Goal: Book appointment/travel/reservation

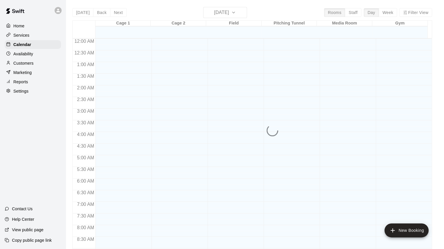
scroll to position [334, 0]
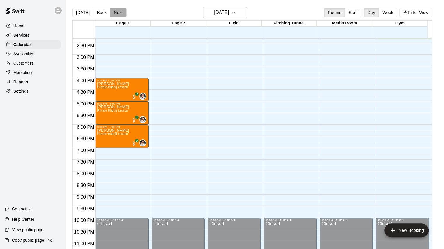
click at [119, 8] on button "Next" at bounding box center [118, 12] width 16 height 9
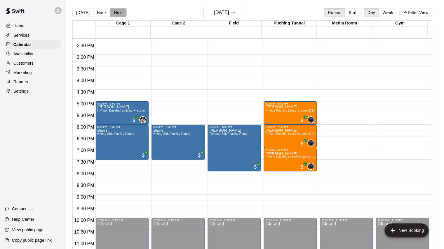
click at [113, 13] on button "Next" at bounding box center [118, 12] width 16 height 9
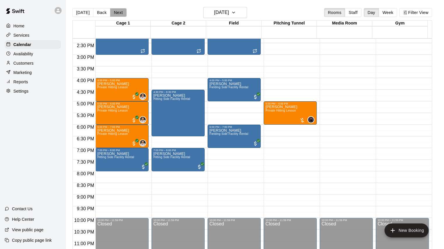
click at [116, 11] on button "Next" at bounding box center [118, 12] width 16 height 9
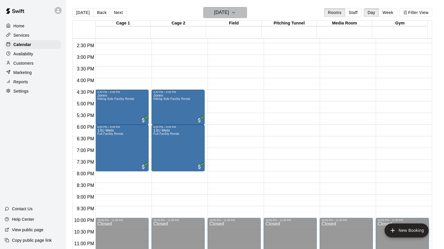
click at [218, 13] on h6 "[DATE]" at bounding box center [221, 12] width 15 height 8
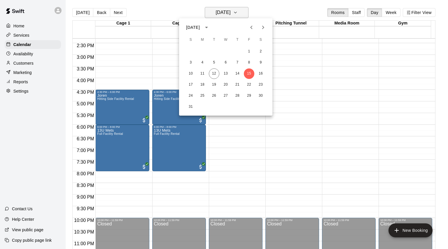
click at [218, 13] on div at bounding box center [224, 124] width 448 height 249
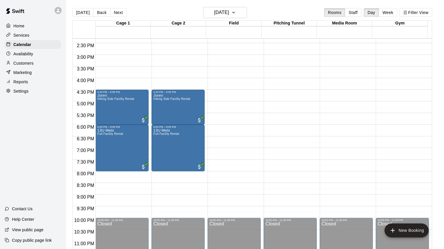
click at [119, 7] on div "[DATE] Back [DATE][DATE] Rooms Staff Day Week Filter View" at bounding box center [251, 13] width 359 height 13
click at [117, 12] on button "Next" at bounding box center [118, 12] width 16 height 9
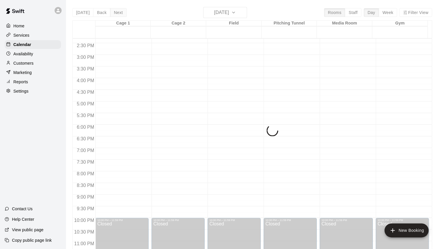
click at [117, 12] on div "[DATE] Back [DATE][DATE] Rooms Staff Day Week Filter View Cage 1 16 Sat Cage 2 …" at bounding box center [251, 131] width 359 height 249
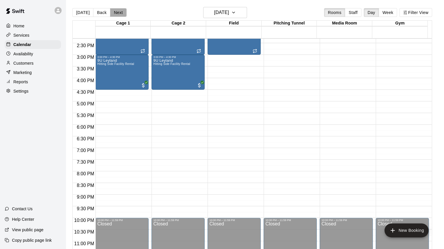
click at [117, 12] on button "Next" at bounding box center [118, 12] width 16 height 9
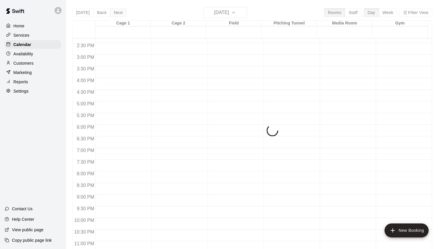
click at [117, 12] on div "[DATE] Back [DATE][DATE] Rooms Staff Day Week Filter View Cage 1 17 Sun Cage 2 …" at bounding box center [251, 131] width 359 height 249
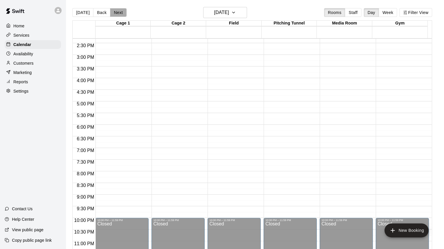
click at [117, 12] on button "Next" at bounding box center [118, 12] width 16 height 9
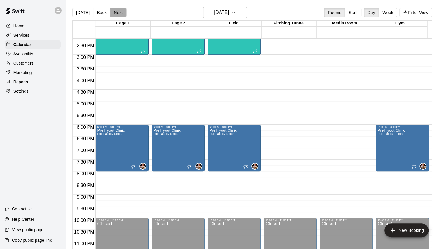
click at [118, 12] on button "Next" at bounding box center [118, 12] width 16 height 9
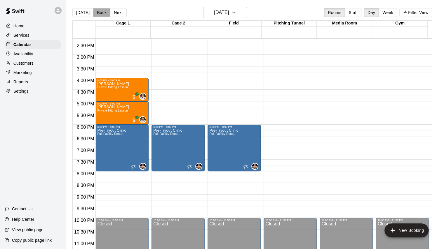
click at [96, 14] on button "Back" at bounding box center [101, 12] width 17 height 9
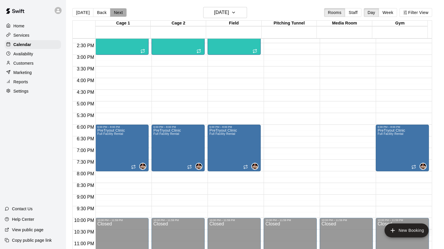
click at [117, 10] on button "Next" at bounding box center [118, 12] width 16 height 9
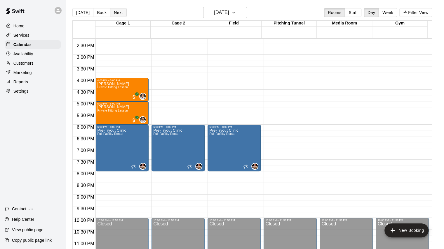
click at [117, 10] on button "Next" at bounding box center [118, 12] width 16 height 9
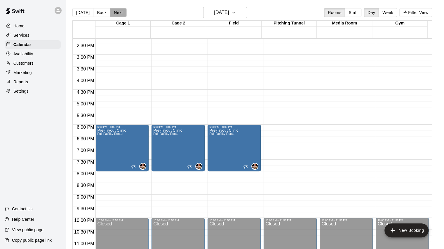
click at [117, 10] on button "Next" at bounding box center [118, 12] width 16 height 9
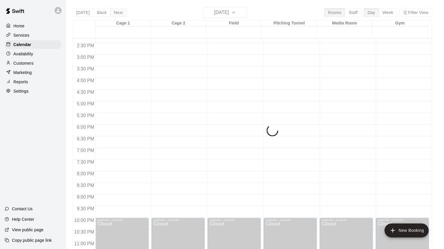
click at [117, 10] on div "[DATE] Back [DATE][DATE] Rooms Staff Day Week Filter View Cage 1 21 Thu Cage 2 …" at bounding box center [251, 131] width 359 height 249
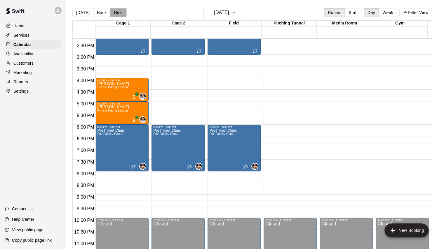
click at [117, 10] on button "Next" at bounding box center [118, 12] width 16 height 9
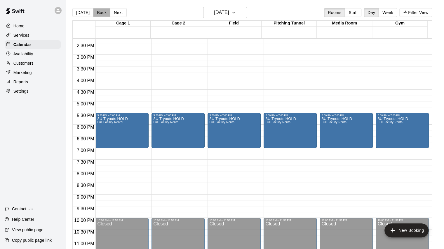
click at [96, 13] on button "Back" at bounding box center [101, 12] width 17 height 9
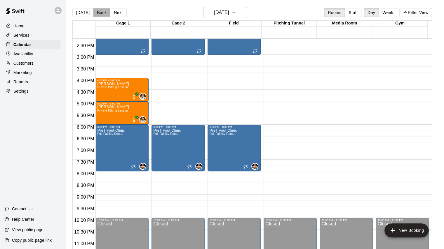
click at [96, 13] on button "Back" at bounding box center [101, 12] width 17 height 9
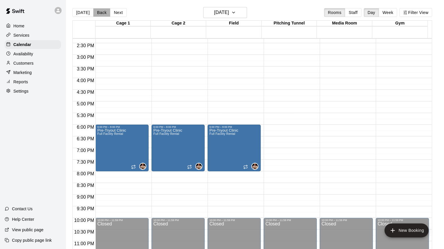
click at [96, 13] on button "Back" at bounding box center [101, 12] width 17 height 9
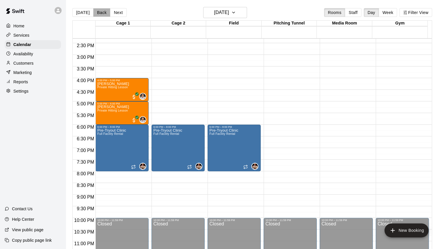
click at [96, 13] on button "Back" at bounding box center [101, 12] width 17 height 9
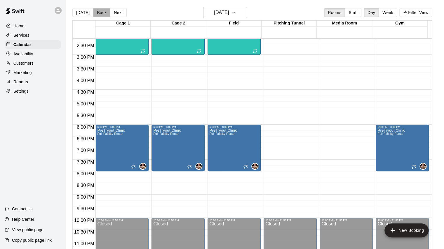
click at [96, 13] on button "Back" at bounding box center [101, 12] width 17 height 9
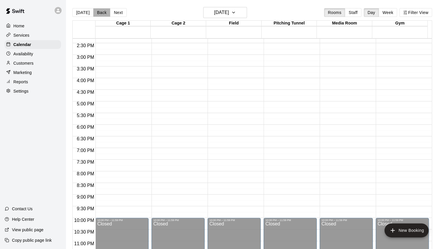
click at [96, 13] on button "Back" at bounding box center [101, 12] width 17 height 9
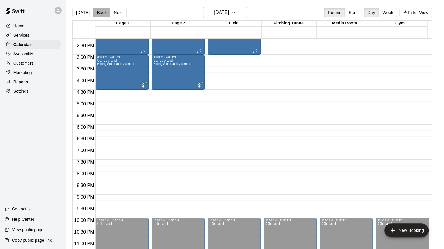
click at [96, 13] on button "Back" at bounding box center [101, 12] width 17 height 9
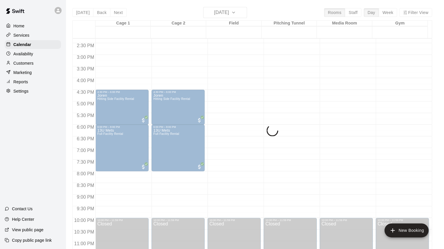
click at [96, 13] on button "Back" at bounding box center [101, 12] width 17 height 9
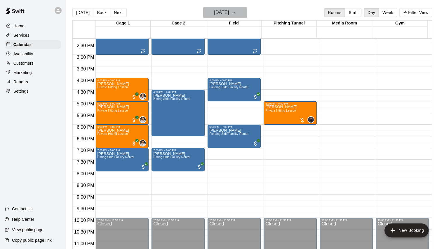
click at [226, 13] on h6 "[DATE]" at bounding box center [221, 12] width 15 height 8
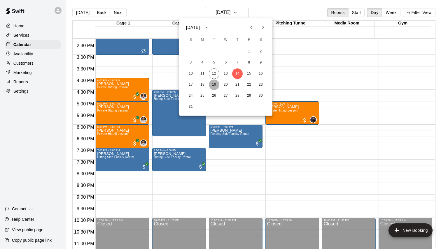
click at [213, 87] on button "19" at bounding box center [214, 85] width 11 height 11
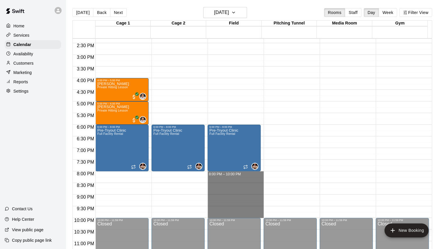
drag, startPoint x: 215, startPoint y: 174, endPoint x: 226, endPoint y: 217, distance: 44.0
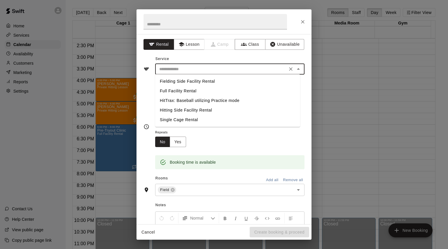
click at [185, 70] on input "text" at bounding box center [221, 69] width 129 height 7
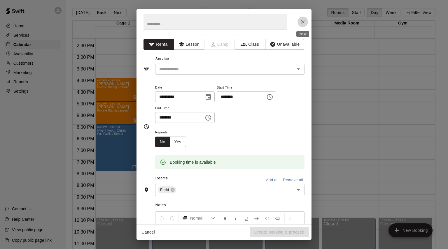
click at [302, 22] on icon "Close" at bounding box center [303, 22] width 6 height 6
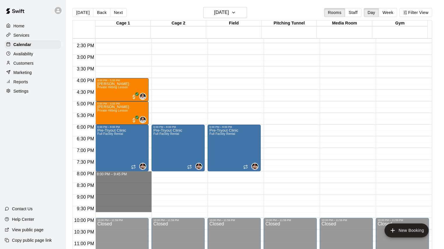
drag, startPoint x: 119, startPoint y: 174, endPoint x: 121, endPoint y: 212, distance: 38.3
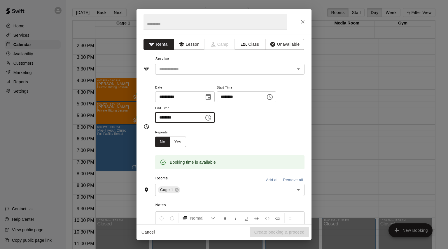
click at [156, 118] on input "********" at bounding box center [177, 117] width 45 height 11
type input "********"
click at [171, 22] on input "text" at bounding box center [216, 21] width 144 height 15
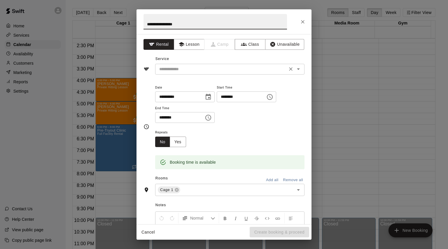
type input "**********"
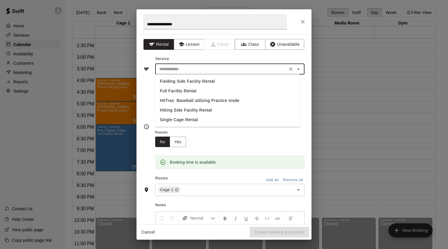
click at [182, 69] on input "text" at bounding box center [221, 69] width 129 height 7
click at [173, 88] on li "Full Facility Rental" at bounding box center [227, 91] width 145 height 10
type input "**********"
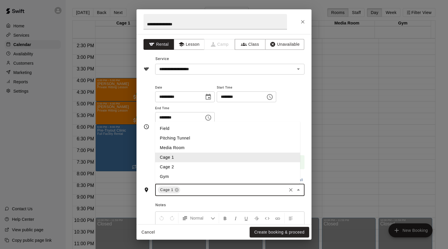
click at [237, 191] on input "text" at bounding box center [233, 190] width 104 height 7
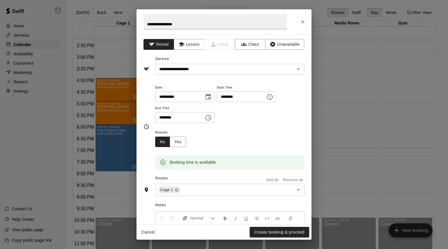
click at [269, 116] on div "**********" at bounding box center [229, 103] width 149 height 39
click at [268, 178] on button "Add all" at bounding box center [272, 180] width 19 height 9
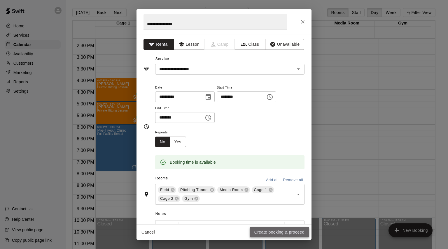
click at [286, 231] on button "Create booking & proceed" at bounding box center [280, 232] width 60 height 11
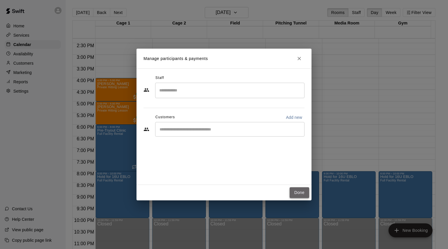
click at [298, 192] on button "Done" at bounding box center [300, 193] width 20 height 11
